Goal: Communication & Community: Answer question/provide support

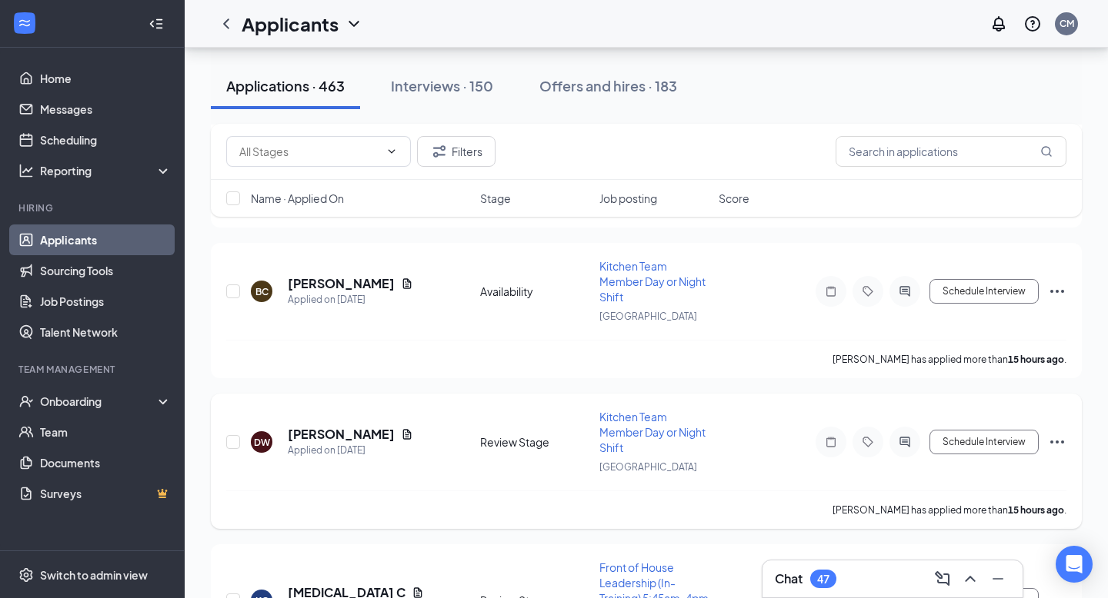
scroll to position [1219, 0]
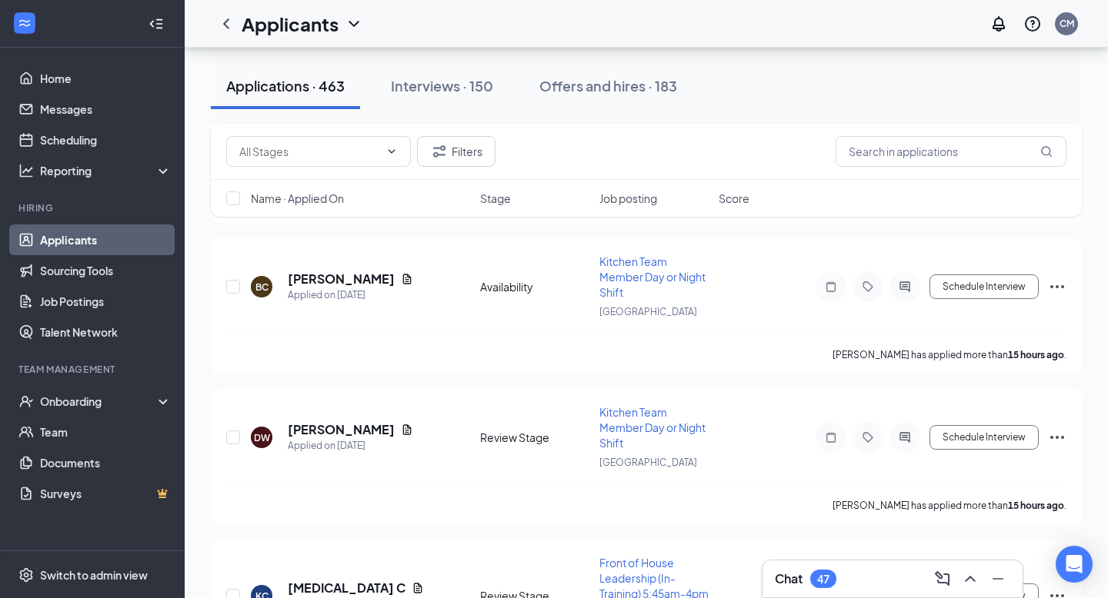
click at [786, 585] on h3 "Chat" at bounding box center [789, 579] width 28 height 17
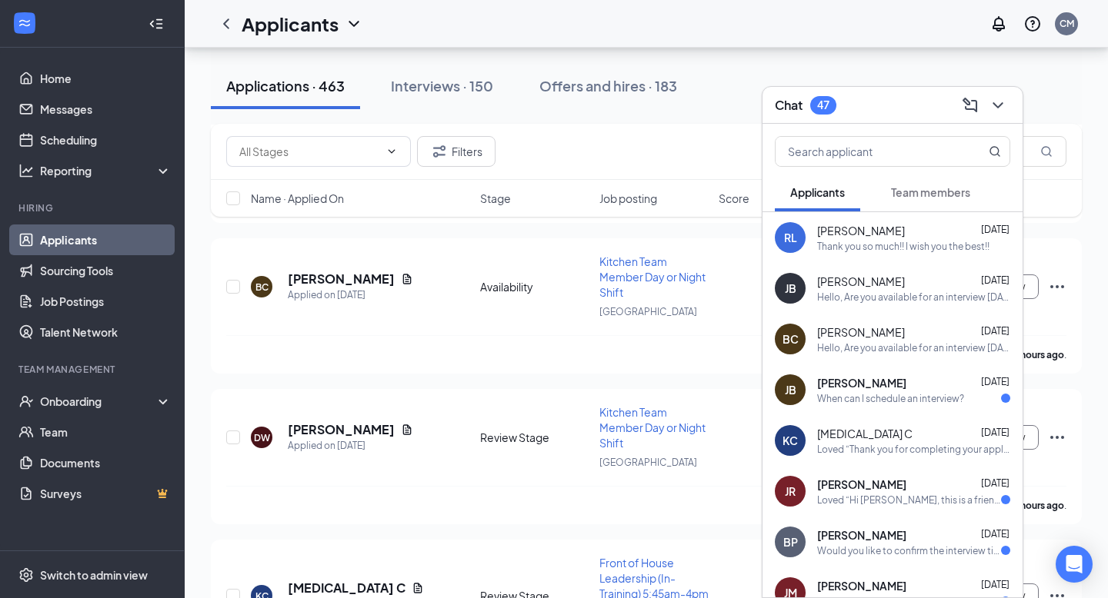
click at [811, 104] on div "47" at bounding box center [823, 105] width 26 height 18
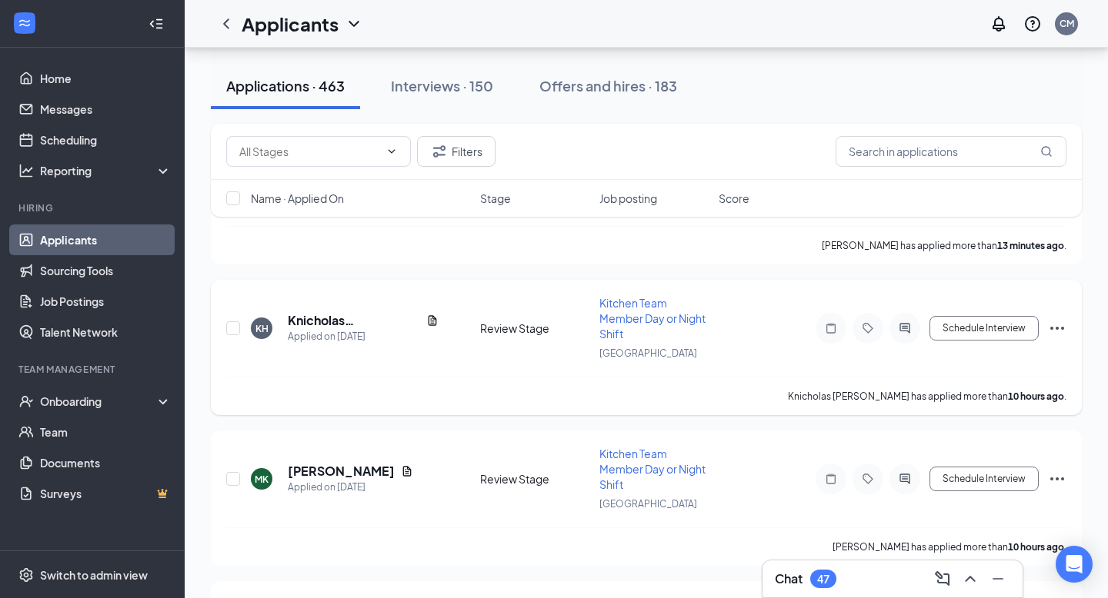
scroll to position [158, 0]
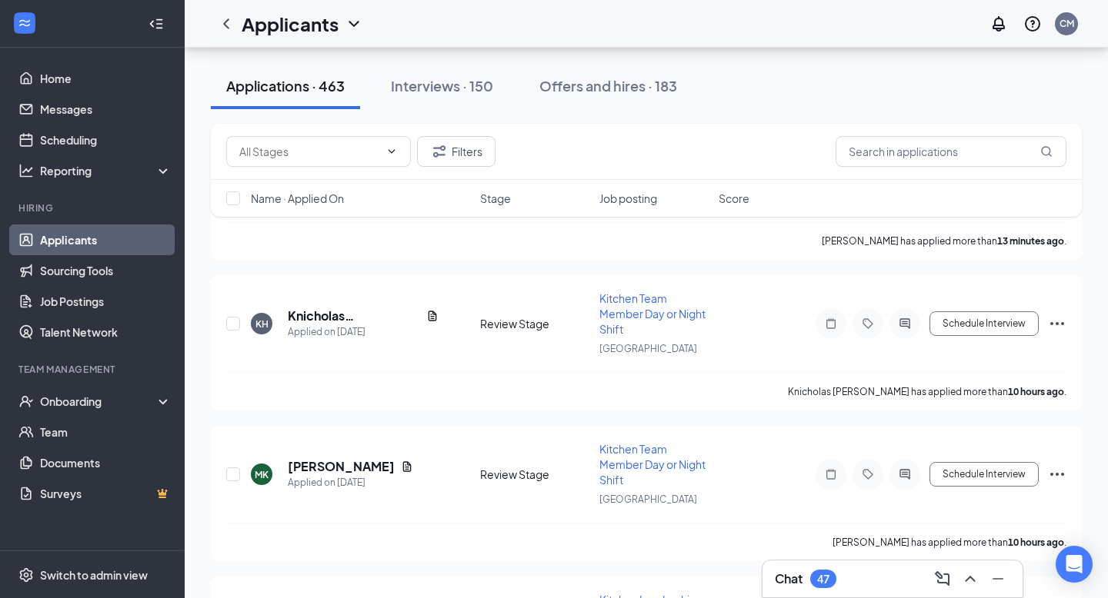
click at [812, 580] on div "47" at bounding box center [823, 579] width 26 height 18
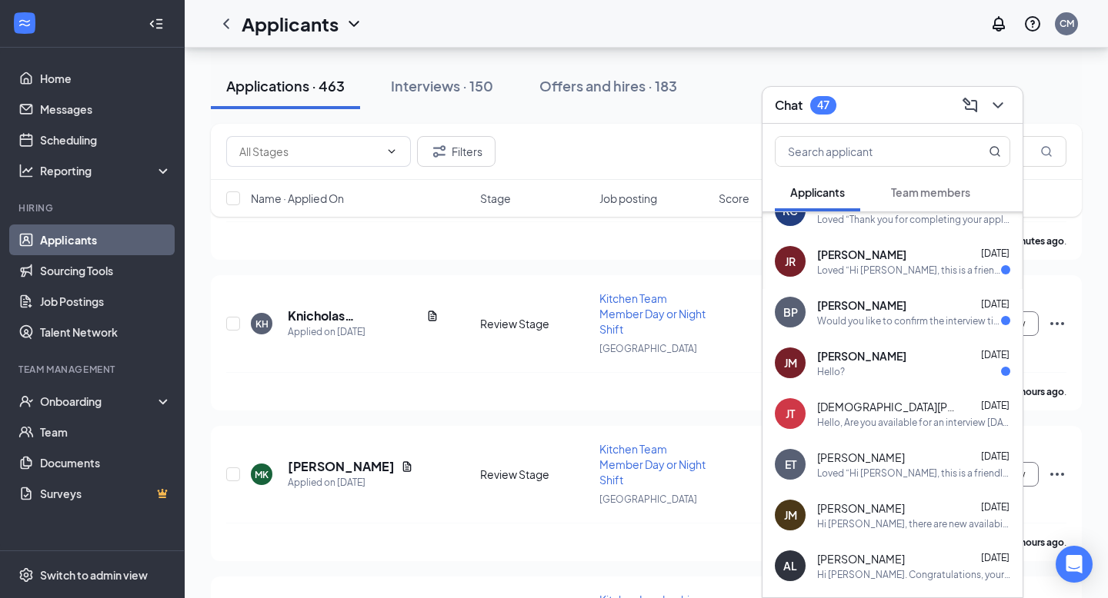
scroll to position [0, 0]
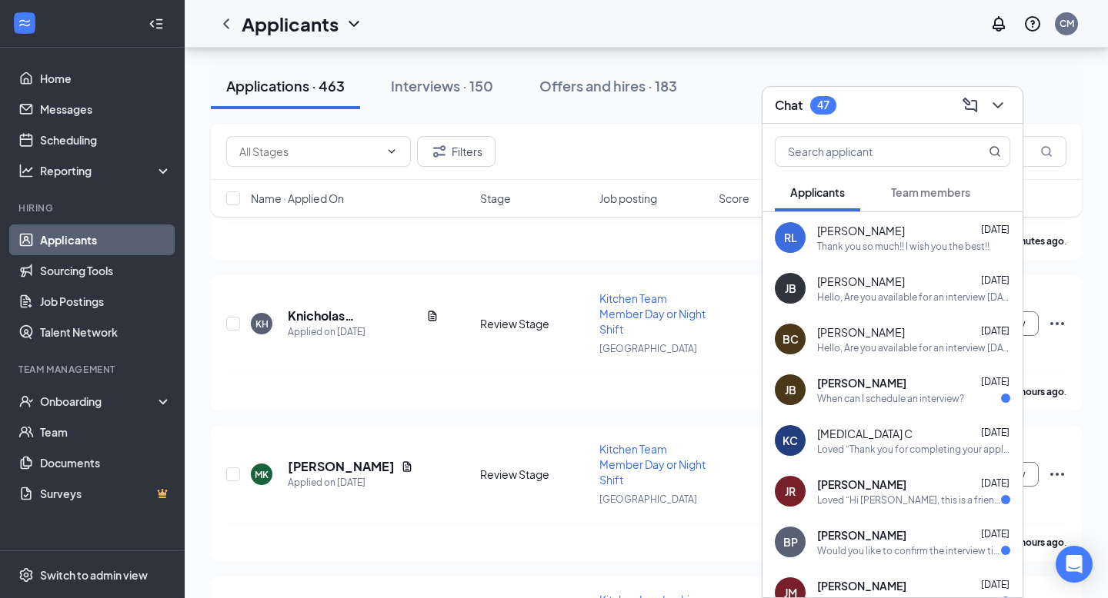
click at [832, 107] on div "47" at bounding box center [823, 105] width 26 height 18
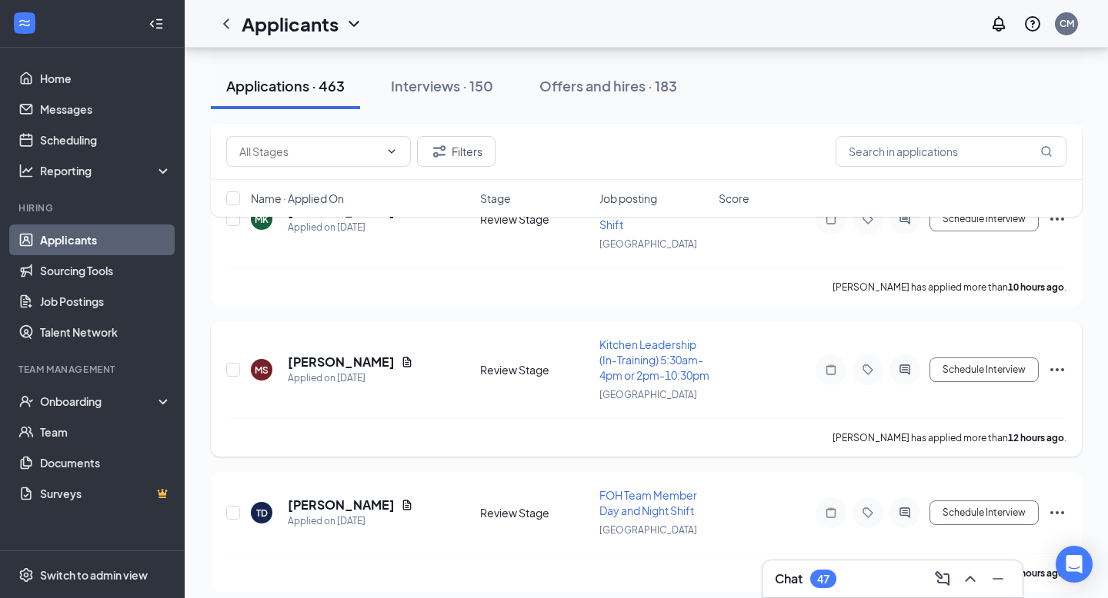
scroll to position [440, 0]
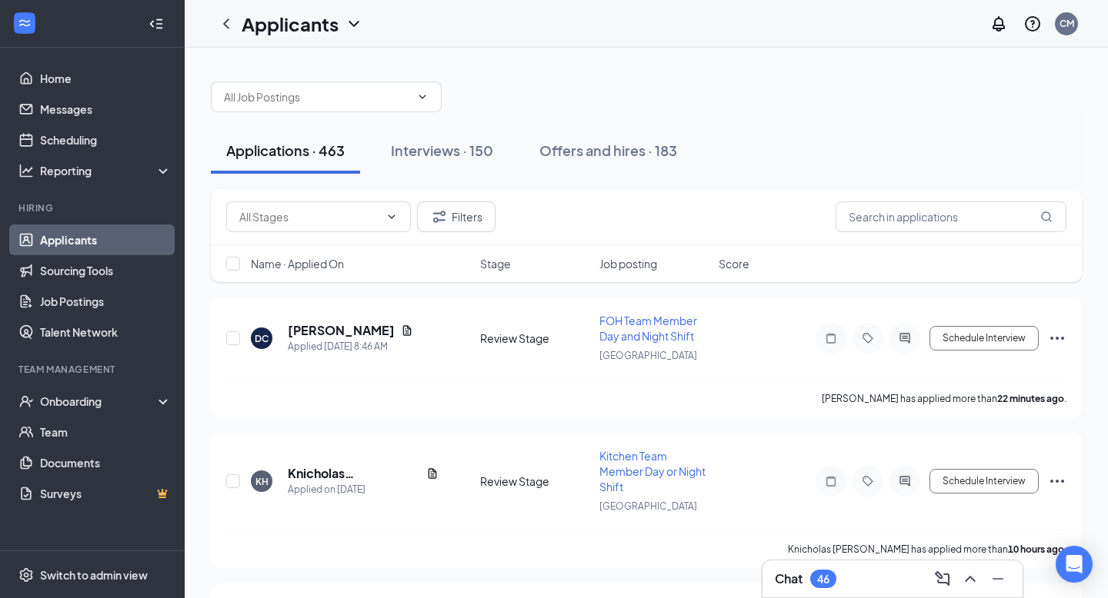
click at [814, 572] on div "46" at bounding box center [823, 579] width 26 height 18
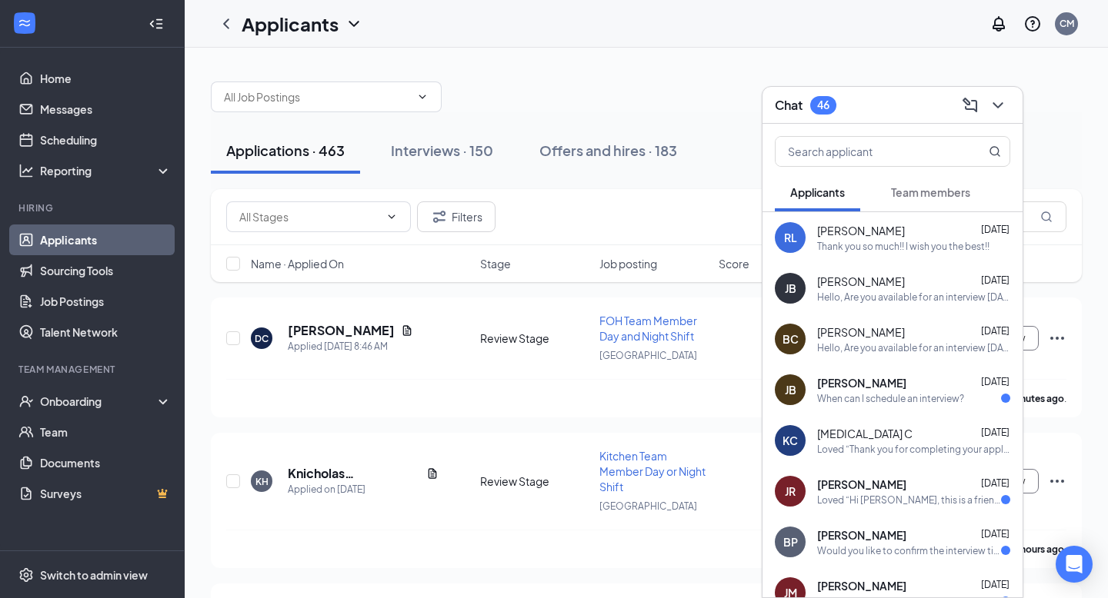
click at [930, 186] on span "Team members" at bounding box center [930, 192] width 79 height 14
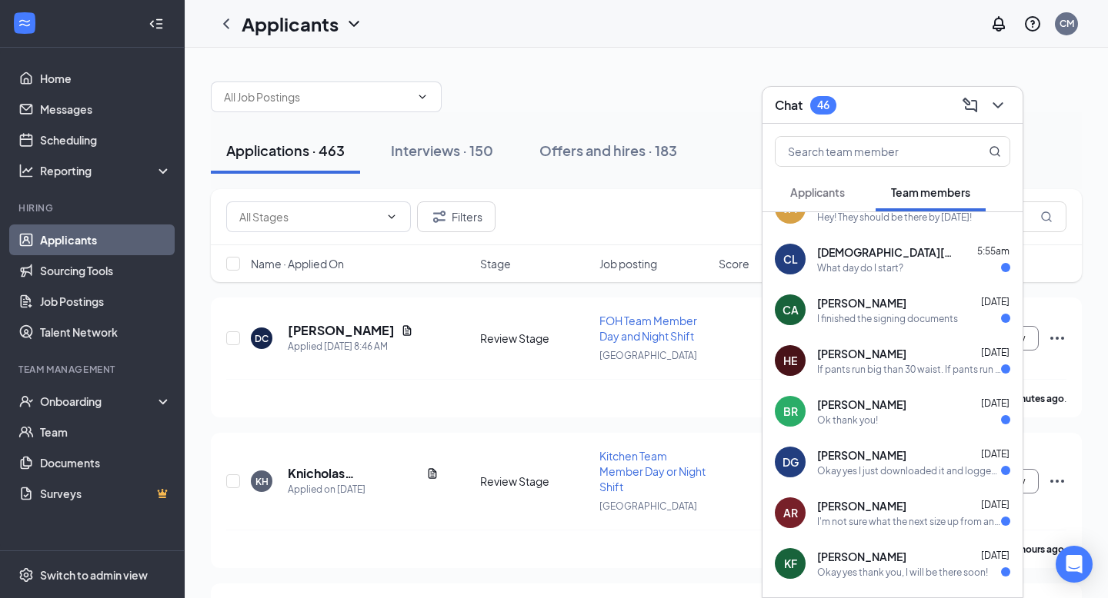
scroll to position [31, 0]
click at [913, 375] on div "HE Hunter Eggert Aug 26 If pants run big than 30 waist. If pants run short than…" at bounding box center [892, 359] width 260 height 51
